Goal: Understand process/instructions: Learn how to perform a task or action

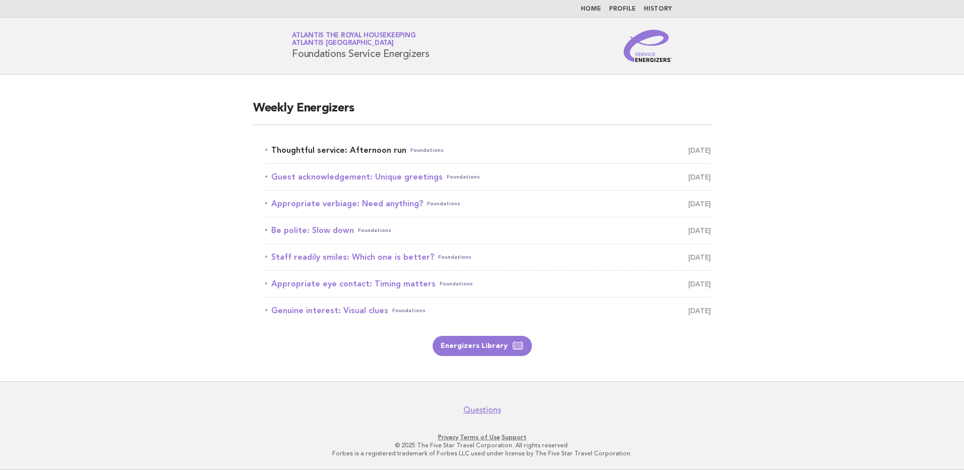
click at [337, 151] on link "Thoughtful service: Afternoon run Foundations October 14" at bounding box center [488, 150] width 446 height 14
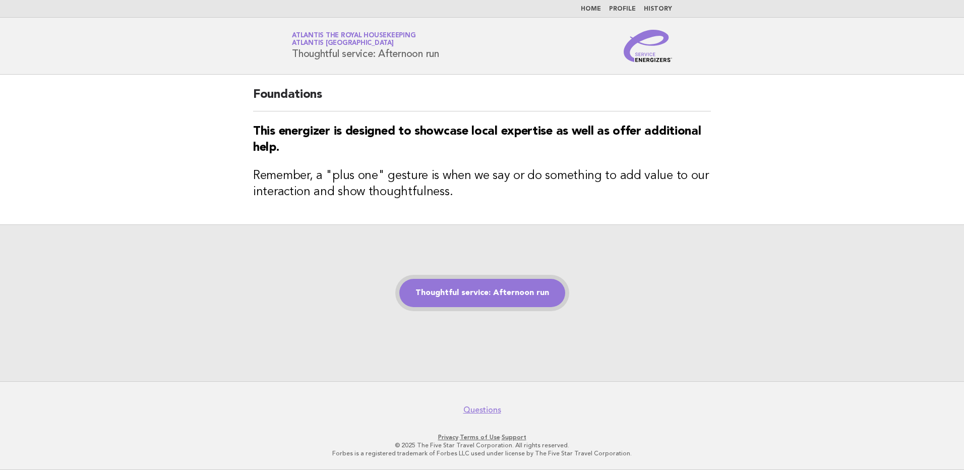
click at [509, 288] on link "Thoughtful service: Afternoon run" at bounding box center [482, 293] width 166 height 28
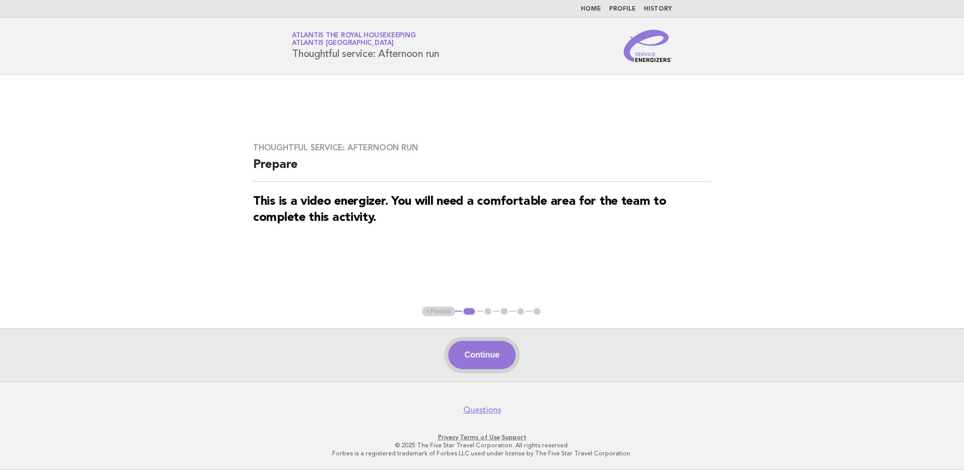
click at [495, 351] on button "Continue" at bounding box center [481, 355] width 67 height 28
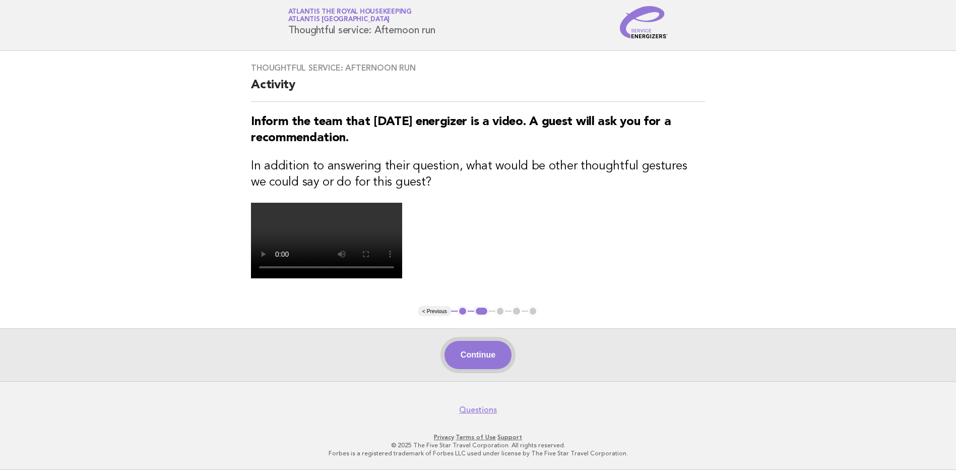
click at [459, 355] on button "Continue" at bounding box center [478, 355] width 67 height 28
